Goal: Use online tool/utility: Utilize a website feature to perform a specific function

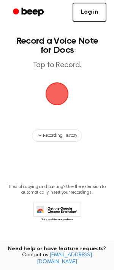
click at [53, 86] on span "button" at bounding box center [56, 93] width 41 height 41
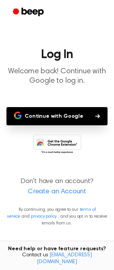
click at [47, 118] on button "Continue with Google" at bounding box center [56, 116] width 101 height 18
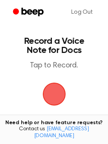
click at [57, 90] on span "button" at bounding box center [54, 93] width 23 height 23
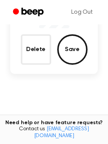
scroll to position [66, 0]
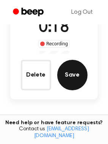
click at [72, 74] on button "Save" at bounding box center [72, 75] width 30 height 30
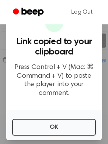
scroll to position [62, 0]
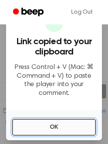
click at [43, 128] on button "OK" at bounding box center [54, 126] width 84 height 17
